Goal: Transaction & Acquisition: Subscribe to service/newsletter

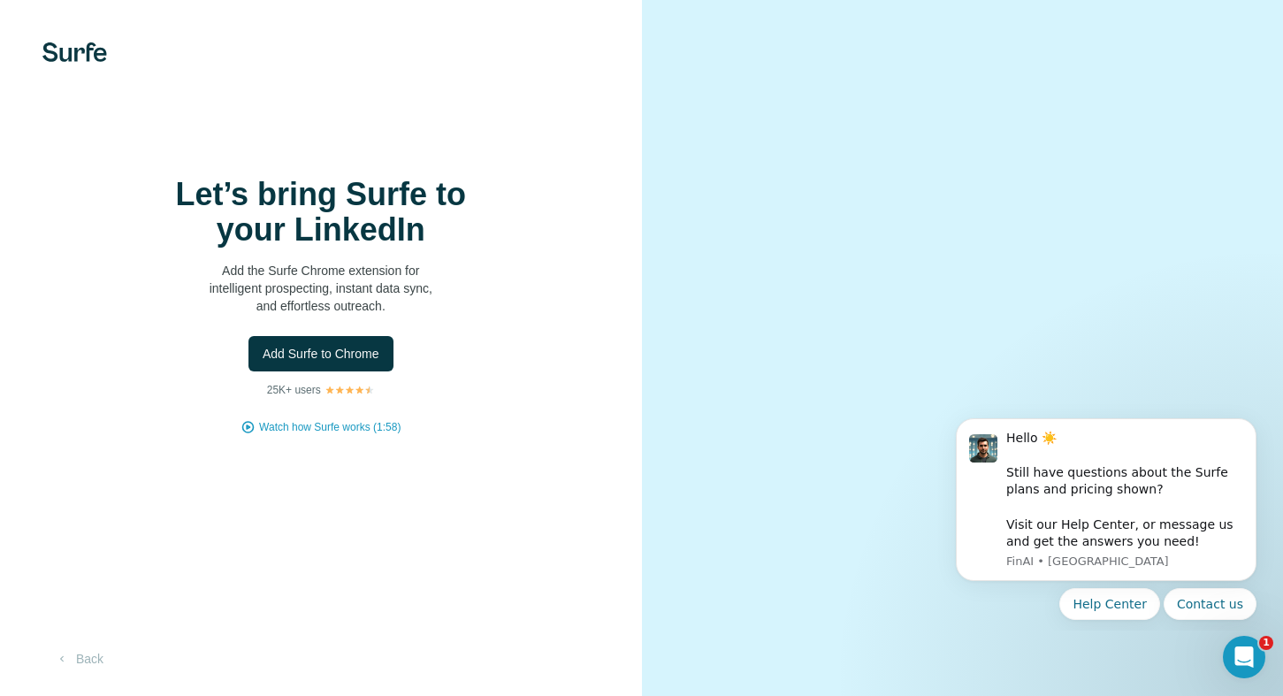
click at [74, 57] on img at bounding box center [74, 51] width 65 height 19
click at [217, 197] on h1 "Let’s bring Surfe to your LinkedIn" at bounding box center [321, 212] width 354 height 71
click at [87, 44] on img at bounding box center [74, 51] width 65 height 19
click at [78, 653] on button "Back" at bounding box center [78, 659] width 73 height 32
